Goal: Task Accomplishment & Management: Use online tool/utility

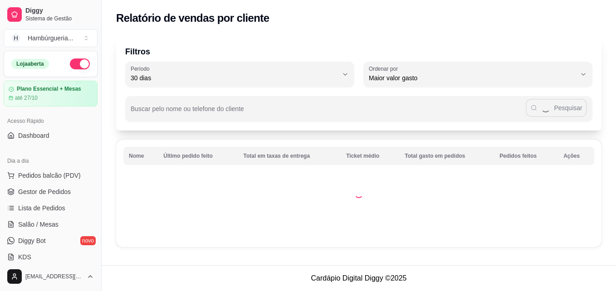
select select "30"
select select "HIGHEST_TOTAL_SPENT_WITH_ORDERS"
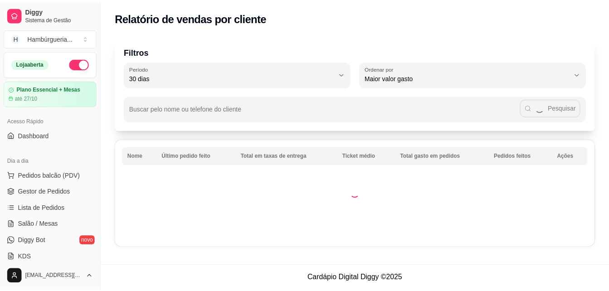
scroll to position [252, 0]
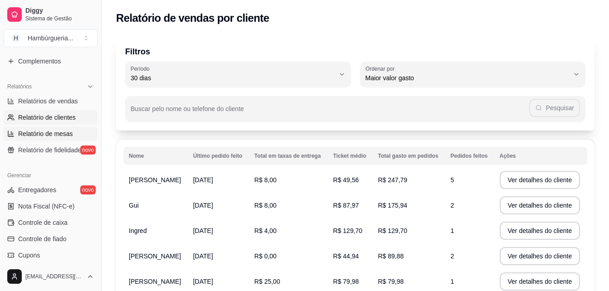
click at [68, 128] on link "Relatório de mesas" at bounding box center [51, 133] width 94 height 15
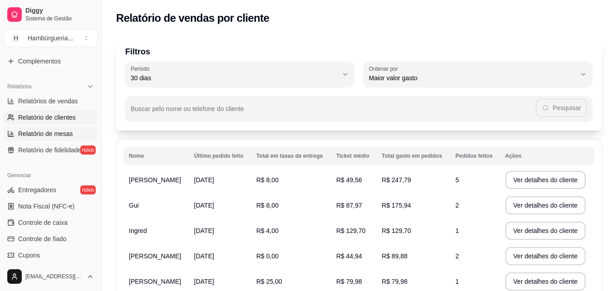
select select "TOTAL_OF_ORDERS"
select select "7"
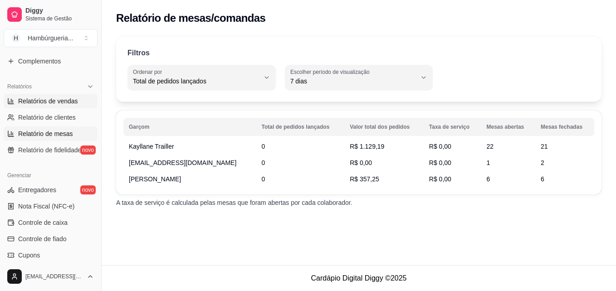
click at [69, 104] on span "Relatórios de vendas" at bounding box center [48, 101] width 60 height 9
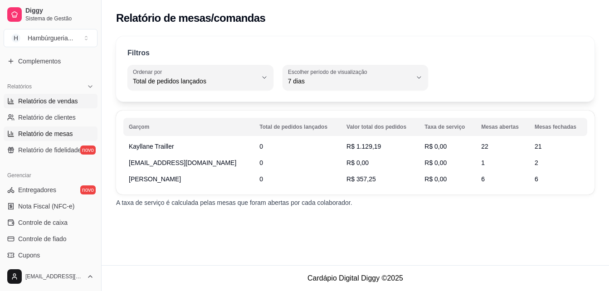
select select "ALL"
select select "0"
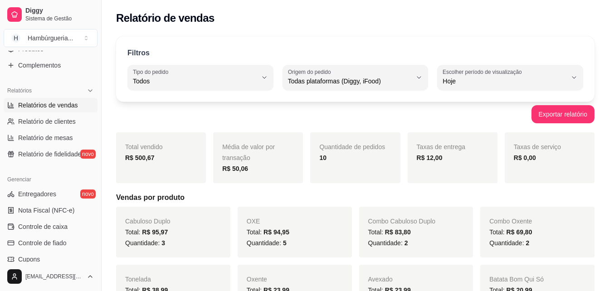
scroll to position [243, 0]
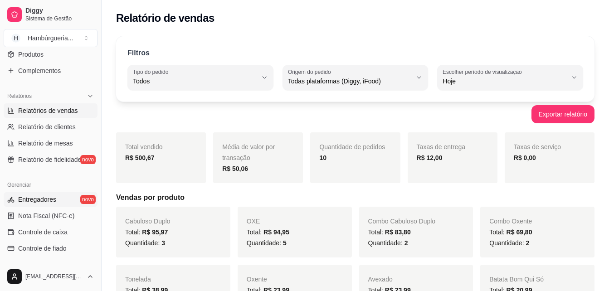
click at [70, 200] on link "Entregadores novo" at bounding box center [51, 199] width 94 height 15
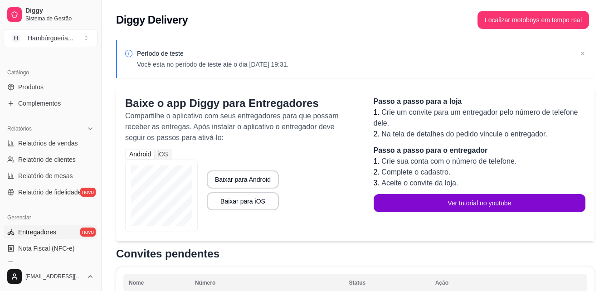
scroll to position [202, 0]
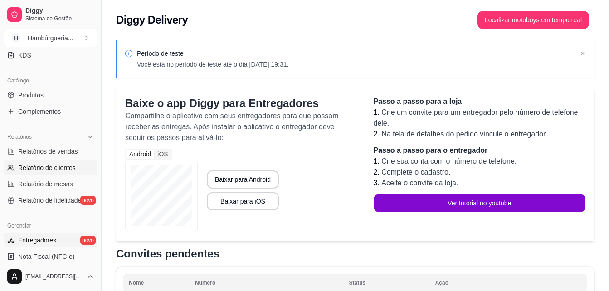
click at [73, 166] on span "Relatório de clientes" at bounding box center [47, 167] width 58 height 9
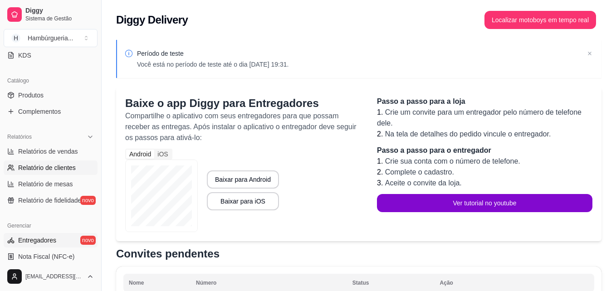
select select "30"
select select "HIGHEST_TOTAL_SPENT_WITH_ORDERS"
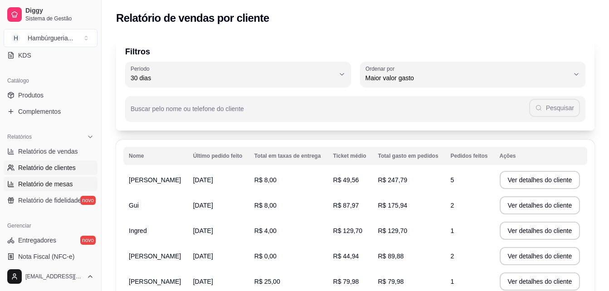
click at [70, 183] on span "Relatório de mesas" at bounding box center [45, 184] width 55 height 9
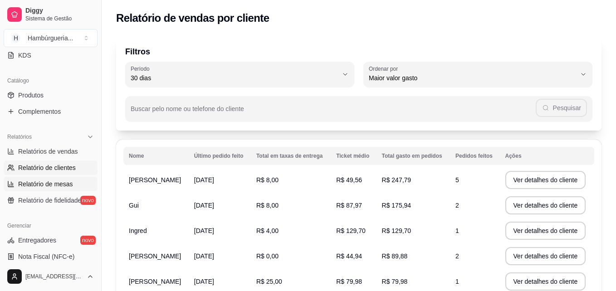
select select "TOTAL_OF_ORDERS"
select select "7"
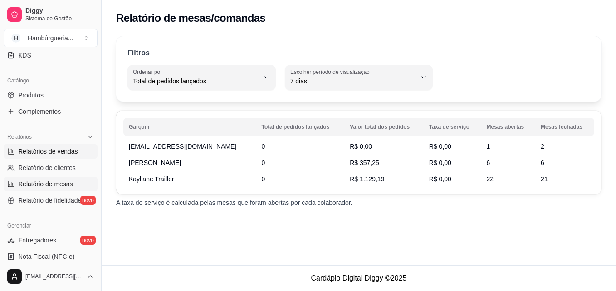
click at [72, 151] on span "Relatórios de vendas" at bounding box center [48, 151] width 60 height 9
select select "ALL"
select select "0"
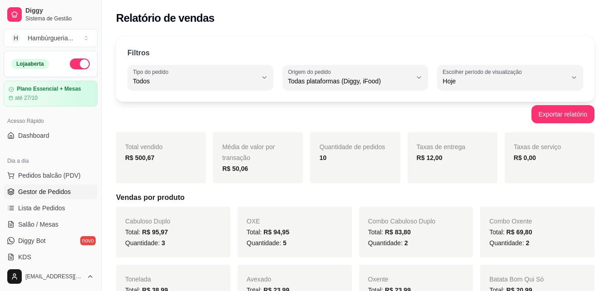
click at [70, 197] on link "Gestor de Pedidos" at bounding box center [51, 192] width 94 height 15
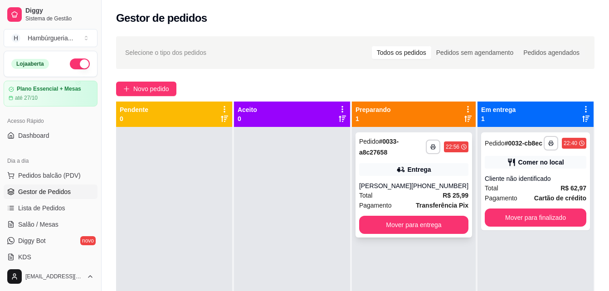
click at [381, 168] on div "Entrega" at bounding box center [413, 169] width 109 height 13
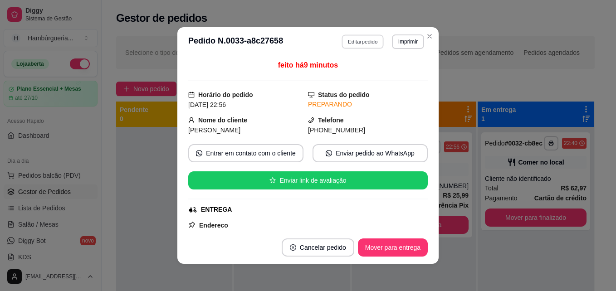
click at [361, 40] on button "Editar pedido" at bounding box center [363, 41] width 42 height 14
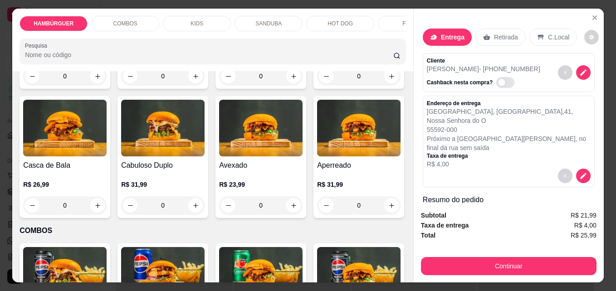
scroll to position [317, 0]
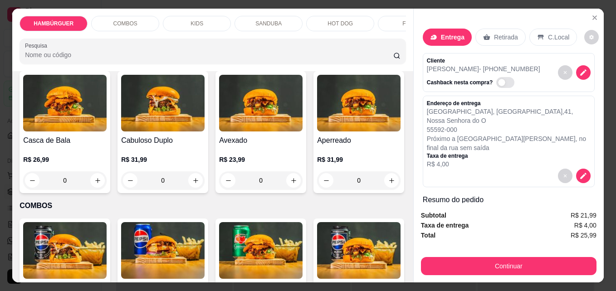
click at [317, 60] on div "0" at bounding box center [358, 51] width 83 height 18
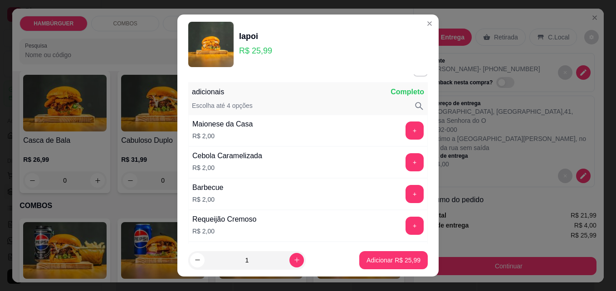
scroll to position [0, 0]
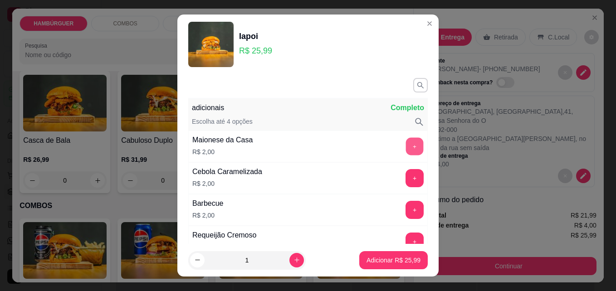
click at [406, 149] on button "+" at bounding box center [415, 147] width 18 height 18
click at [406, 179] on button "+" at bounding box center [415, 179] width 18 height 18
click at [406, 203] on button "+" at bounding box center [415, 210] width 18 height 18
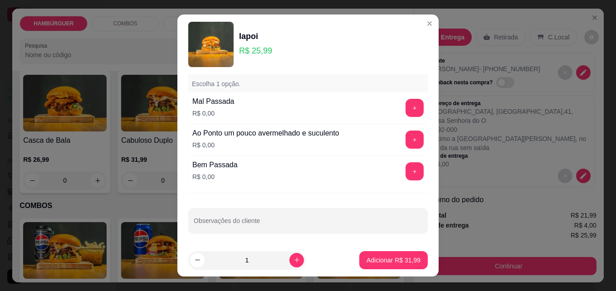
scroll to position [579, 0]
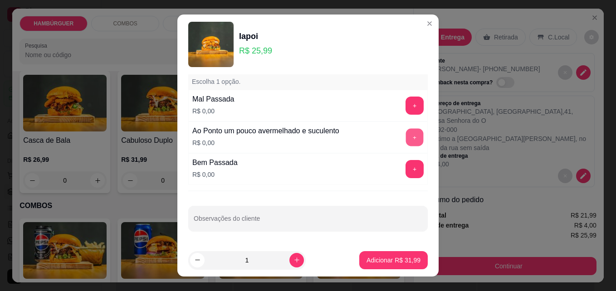
click at [406, 135] on button "+" at bounding box center [415, 138] width 18 height 18
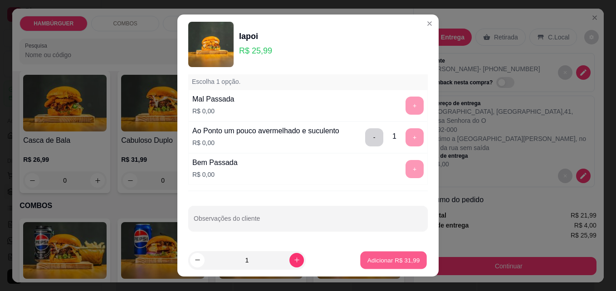
click at [392, 267] on button "Adicionar R$ 31,99" at bounding box center [393, 261] width 67 height 18
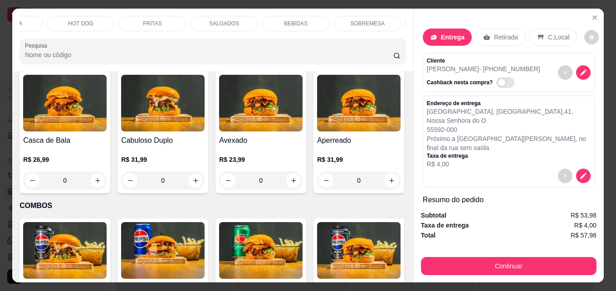
scroll to position [0, 265]
click at [300, 16] on div "BEBIDAS" at bounding box center [290, 23] width 68 height 15
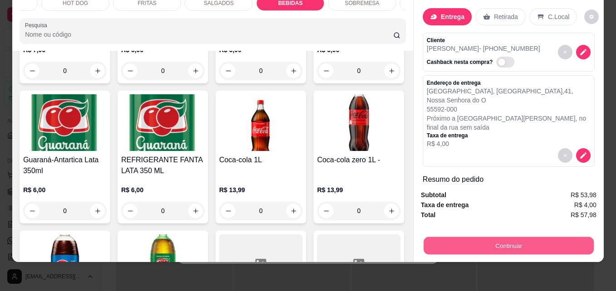
click at [452, 237] on button "Continuar" at bounding box center [508, 246] width 170 height 18
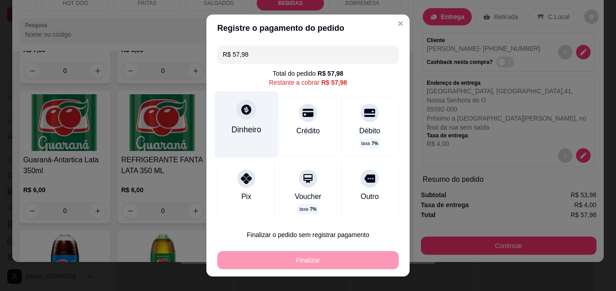
click at [257, 141] on div "Dinheiro" at bounding box center [246, 124] width 64 height 66
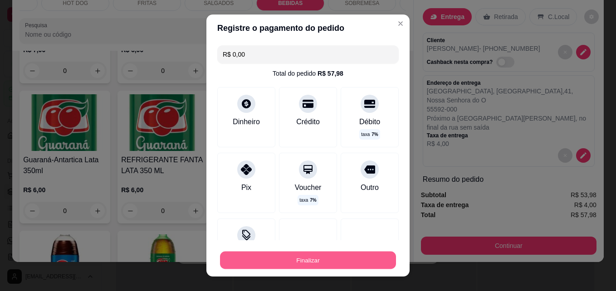
click at [341, 266] on button "Finalizar" at bounding box center [308, 261] width 176 height 18
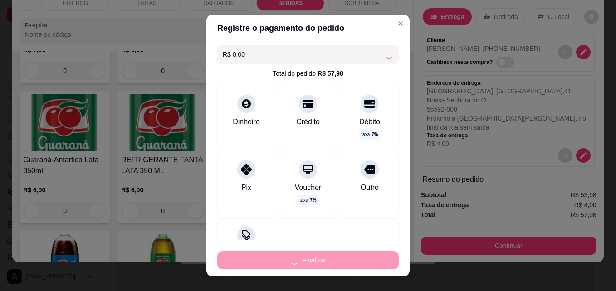
type input "-R$ 57,98"
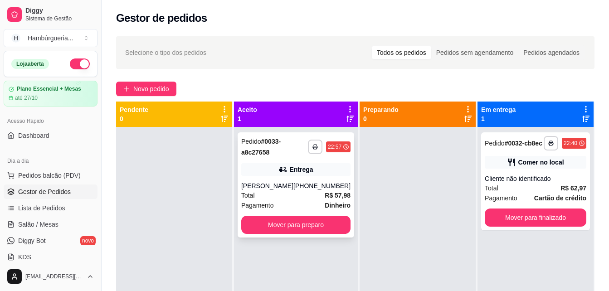
click at [336, 178] on div "**********" at bounding box center [296, 184] width 117 height 105
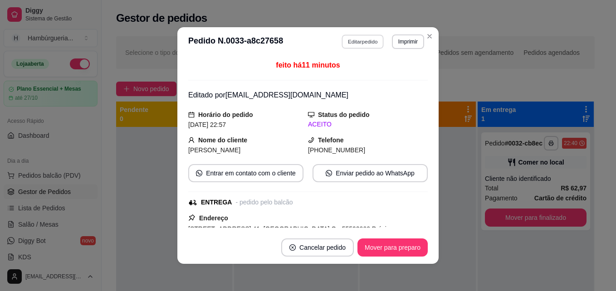
click at [369, 43] on button "Editar pedido" at bounding box center [363, 41] width 42 height 14
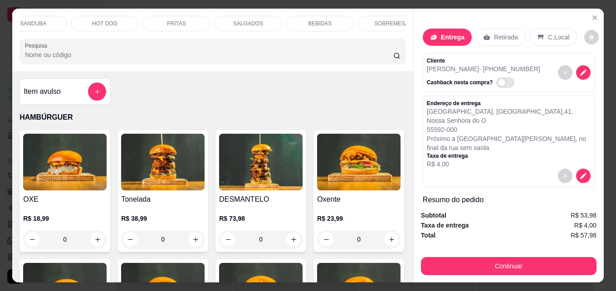
scroll to position [0, 236]
click at [329, 21] on div "BEBIDAS" at bounding box center [319, 23] width 68 height 15
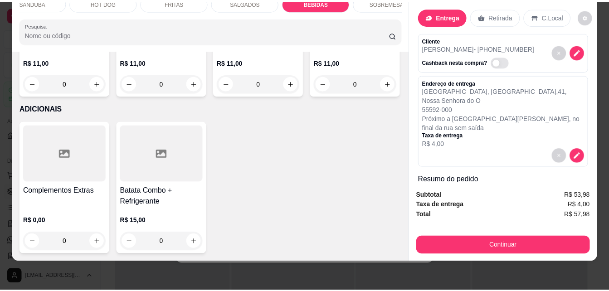
scroll to position [2406, 0]
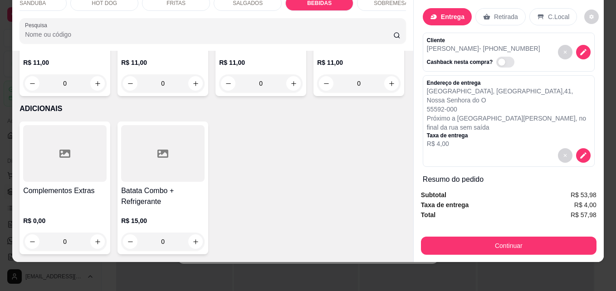
type input "1"
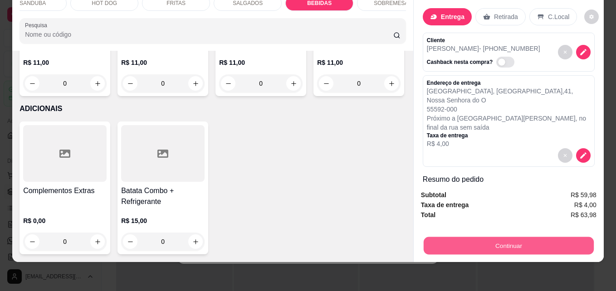
click at [444, 237] on button "Continuar" at bounding box center [508, 246] width 170 height 18
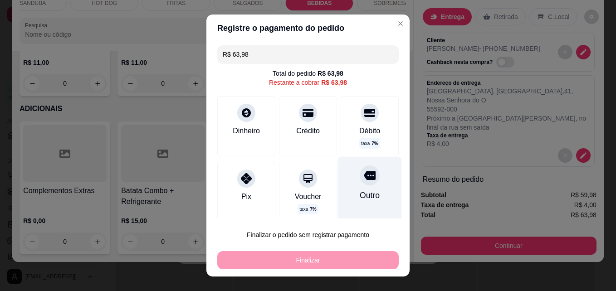
click at [364, 178] on icon at bounding box center [370, 176] width 12 height 12
type input "R$ 0,00"
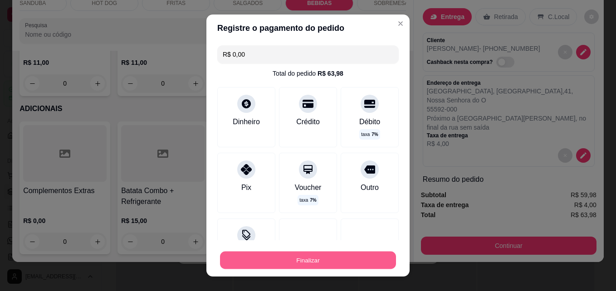
click at [352, 253] on button "Finalizar" at bounding box center [308, 261] width 176 height 18
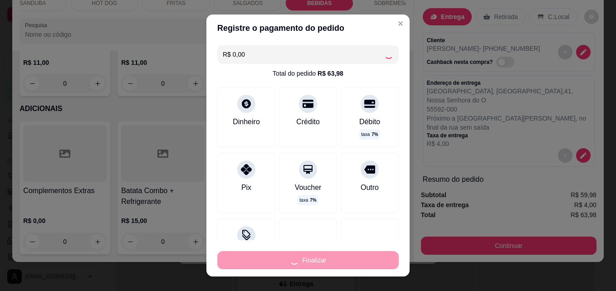
type input "0"
type input "-R$ 63,98"
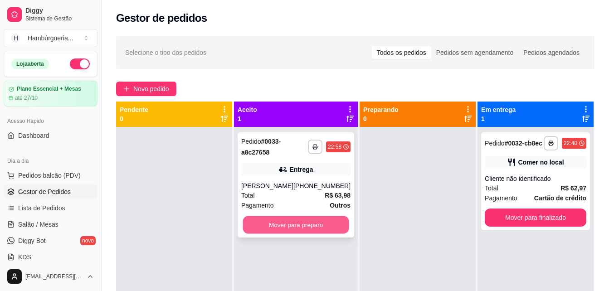
click at [315, 225] on button "Mover para preparo" at bounding box center [296, 225] width 106 height 18
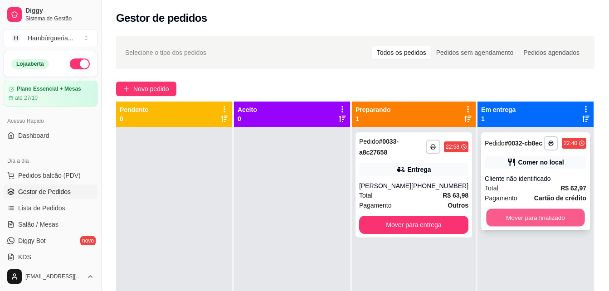
click at [505, 218] on button "Mover para finalizado" at bounding box center [535, 218] width 98 height 18
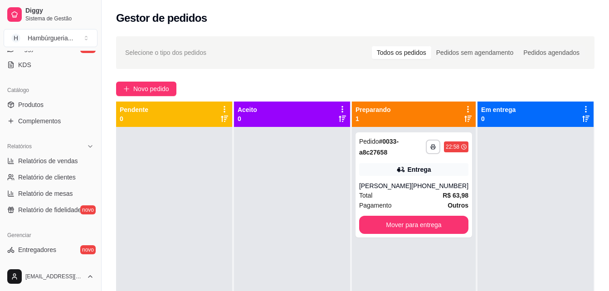
scroll to position [196, 0]
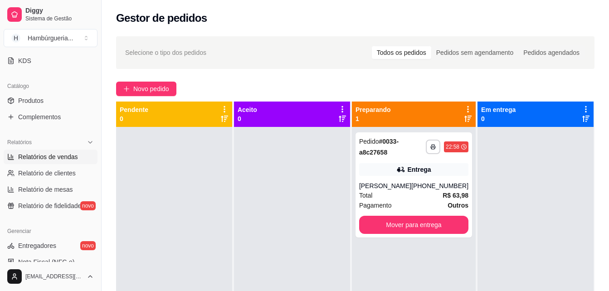
click at [71, 159] on span "Relatórios de vendas" at bounding box center [48, 156] width 60 height 9
select select "ALL"
select select "0"
